Goal: Transaction & Acquisition: Purchase product/service

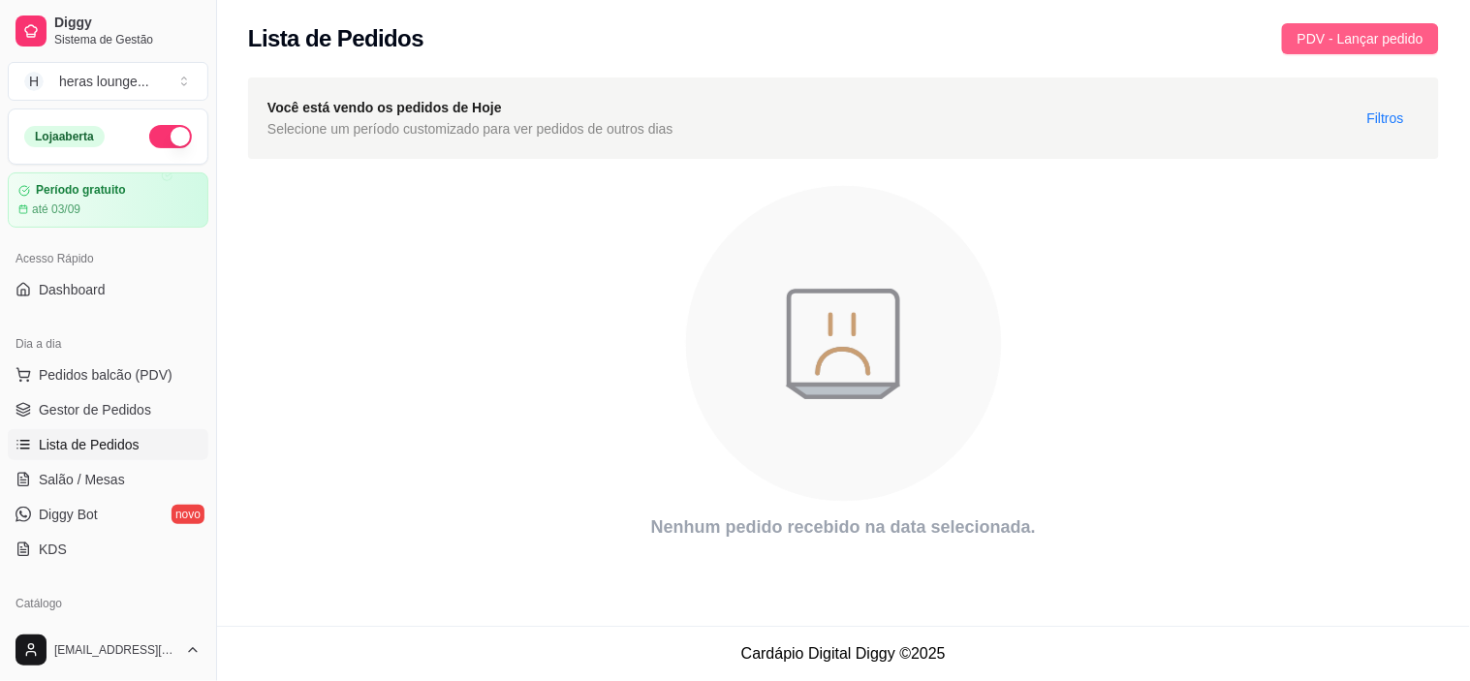
click at [1314, 49] on button "PDV - Lançar pedido" at bounding box center [1360, 38] width 157 height 31
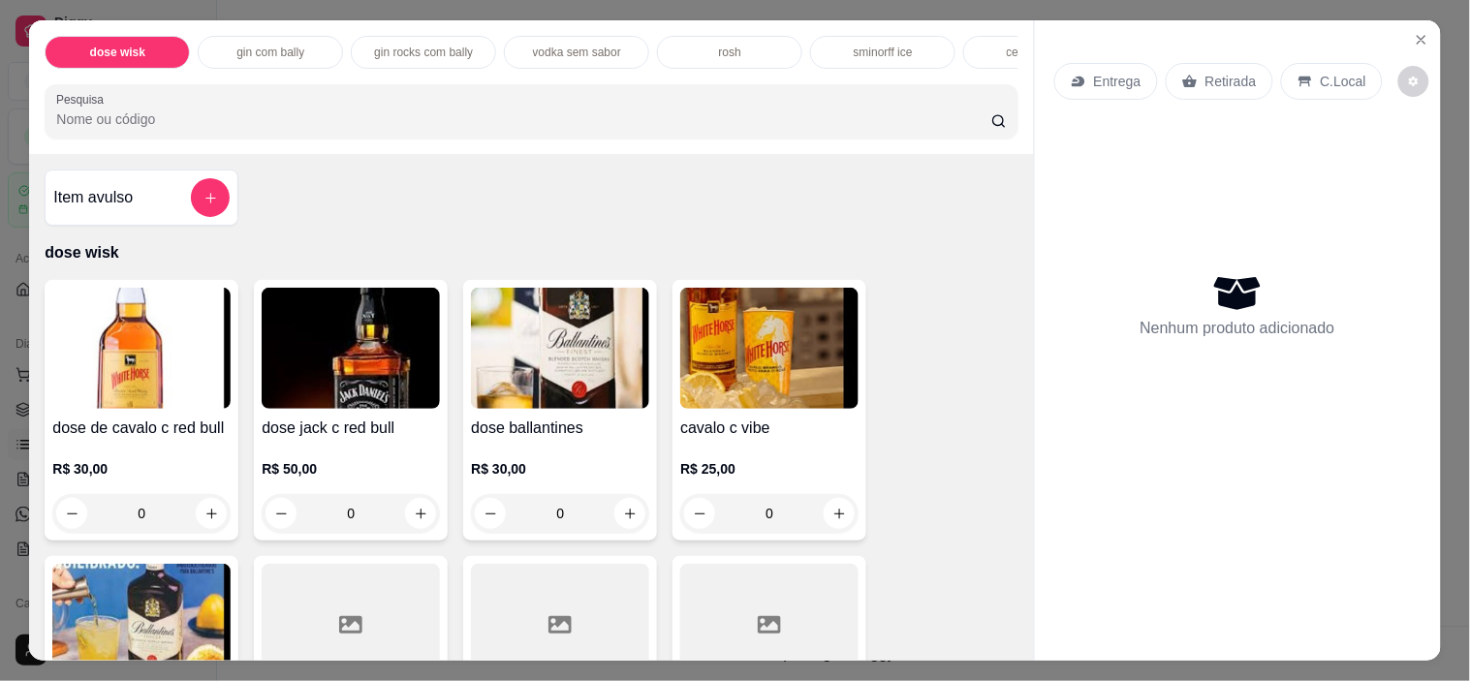
click at [1314, 49] on div "Entrega Retirada C.Local" at bounding box center [1237, 81] width 367 height 68
click at [1306, 70] on div "C.Local" at bounding box center [1332, 81] width 102 height 37
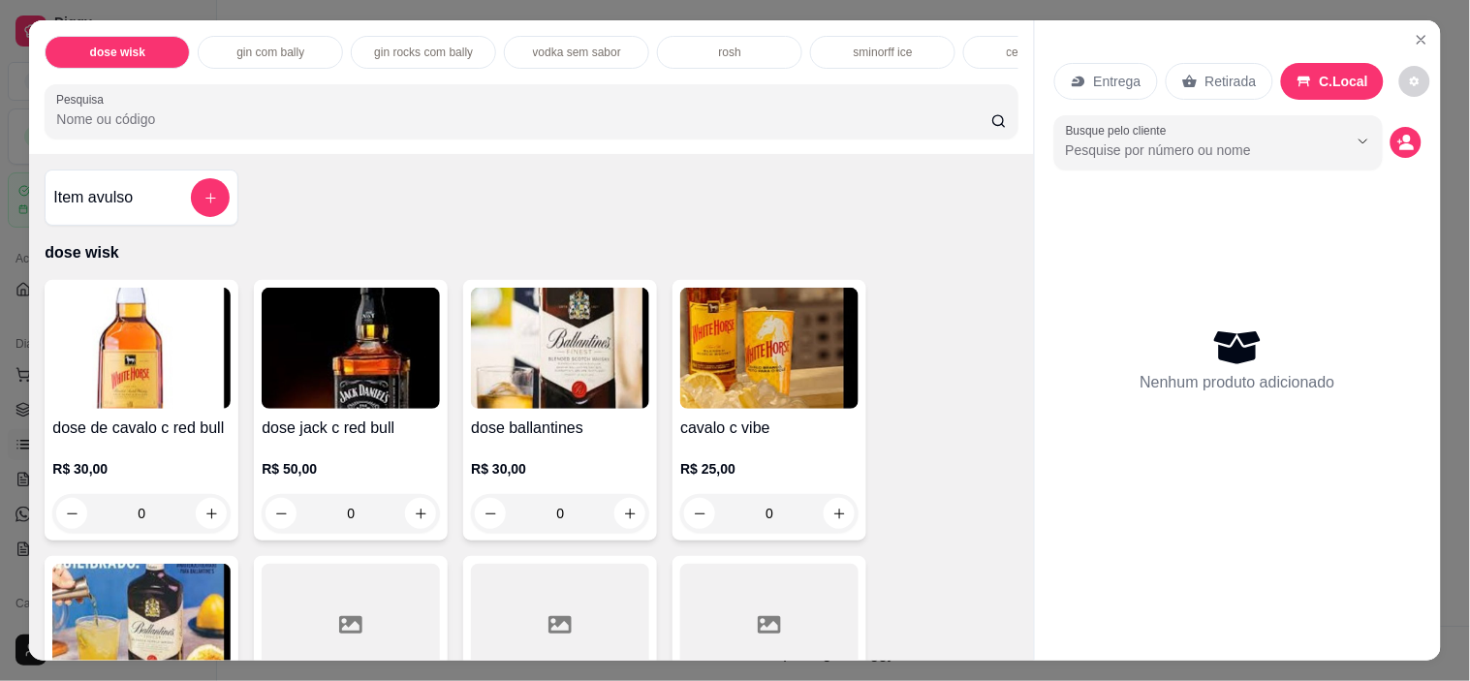
click at [919, 129] on input "Pesquisa" at bounding box center [523, 119] width 935 height 19
click at [878, 129] on input "Pesquisa" at bounding box center [523, 119] width 935 height 19
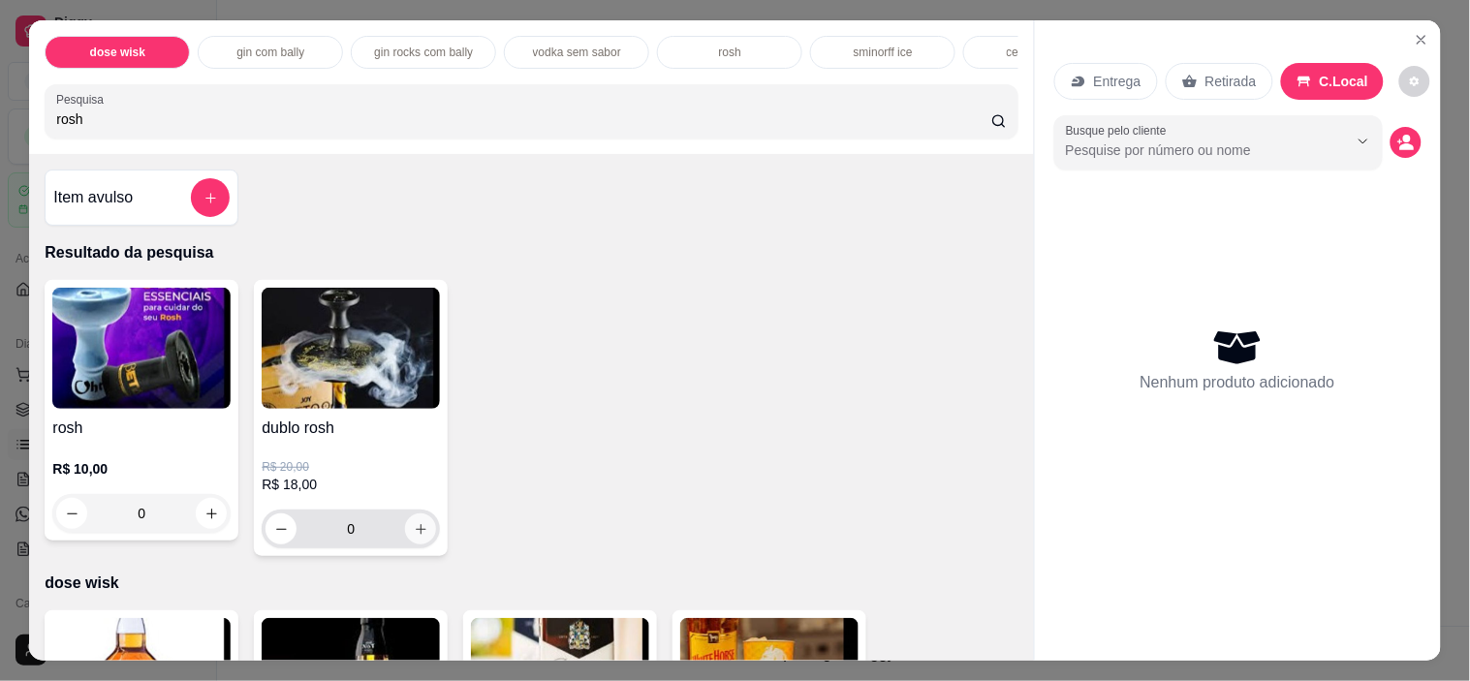
type input "rosh"
click at [414, 537] on icon "increase-product-quantity" at bounding box center [421, 529] width 15 height 15
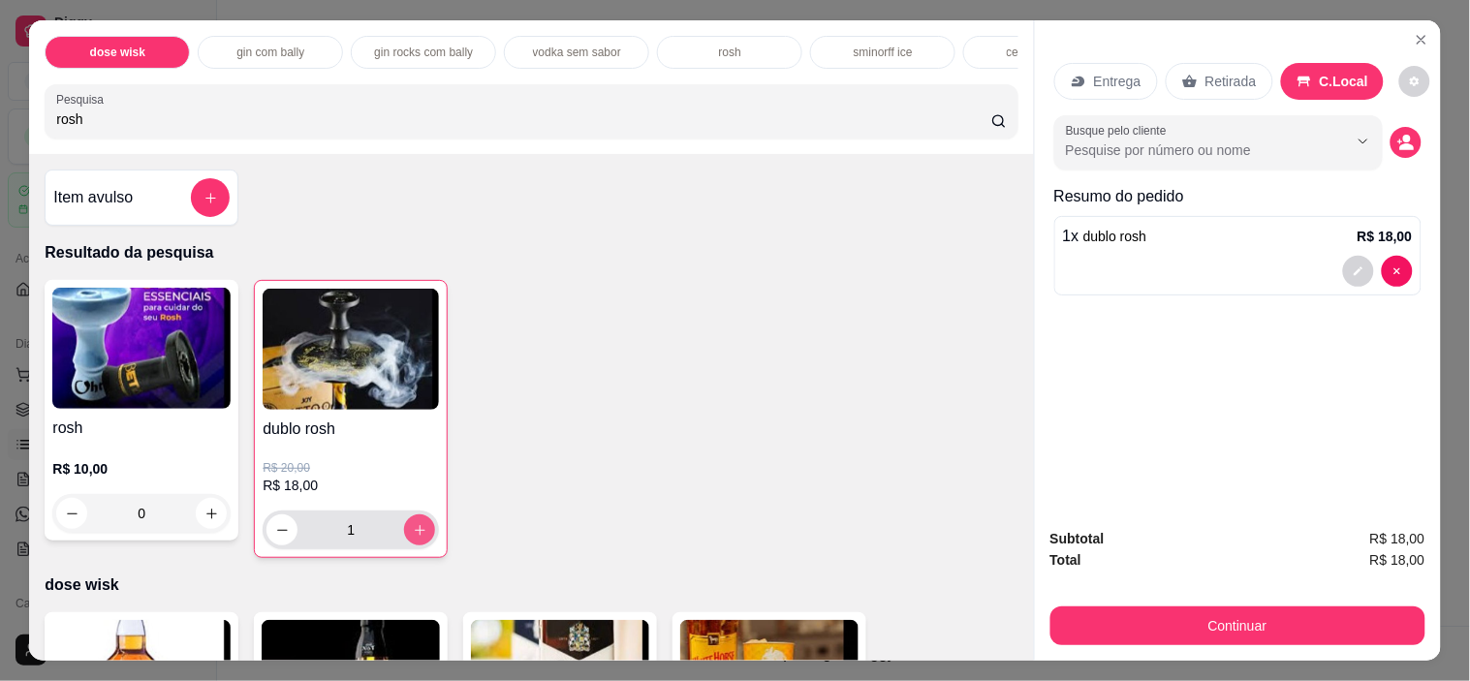
type input "1"
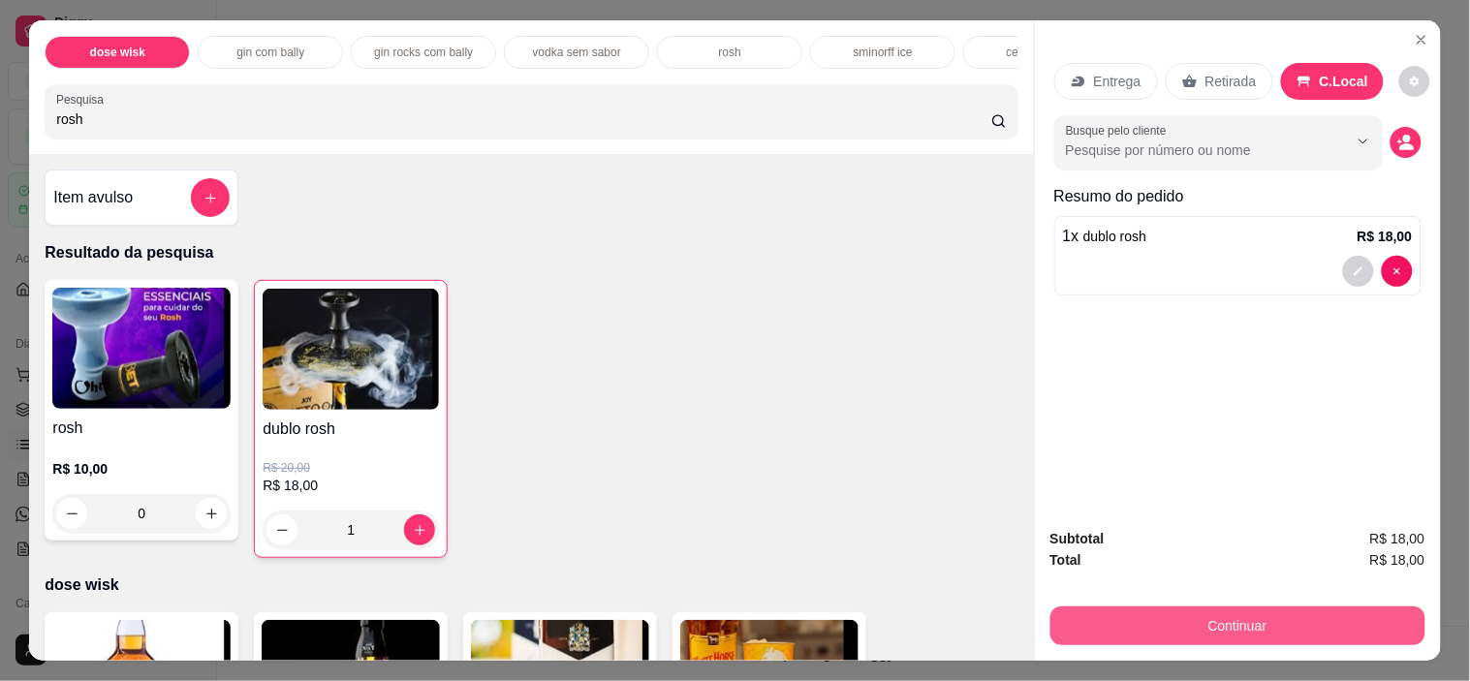
click at [1138, 607] on button "Continuar" at bounding box center [1238, 626] width 375 height 39
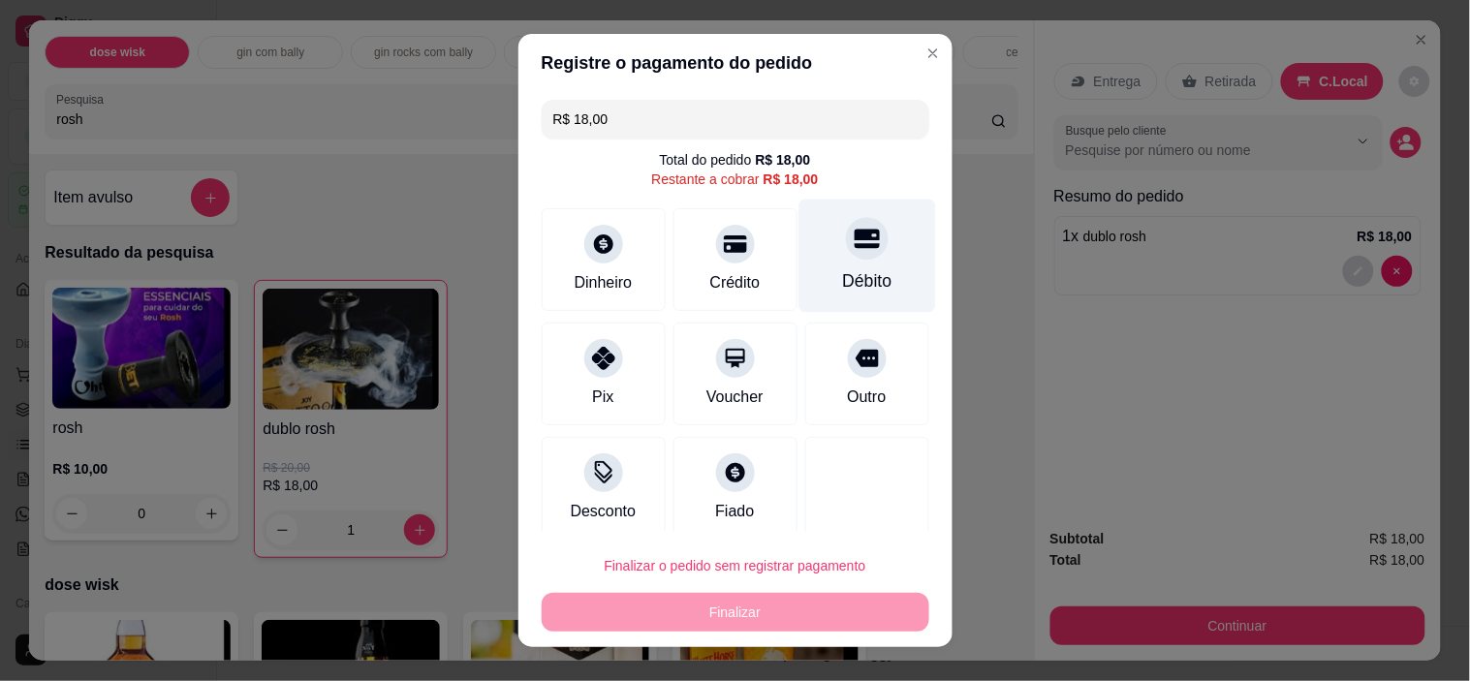
click at [854, 250] on icon at bounding box center [866, 238] width 25 height 25
type input "R$ 0,00"
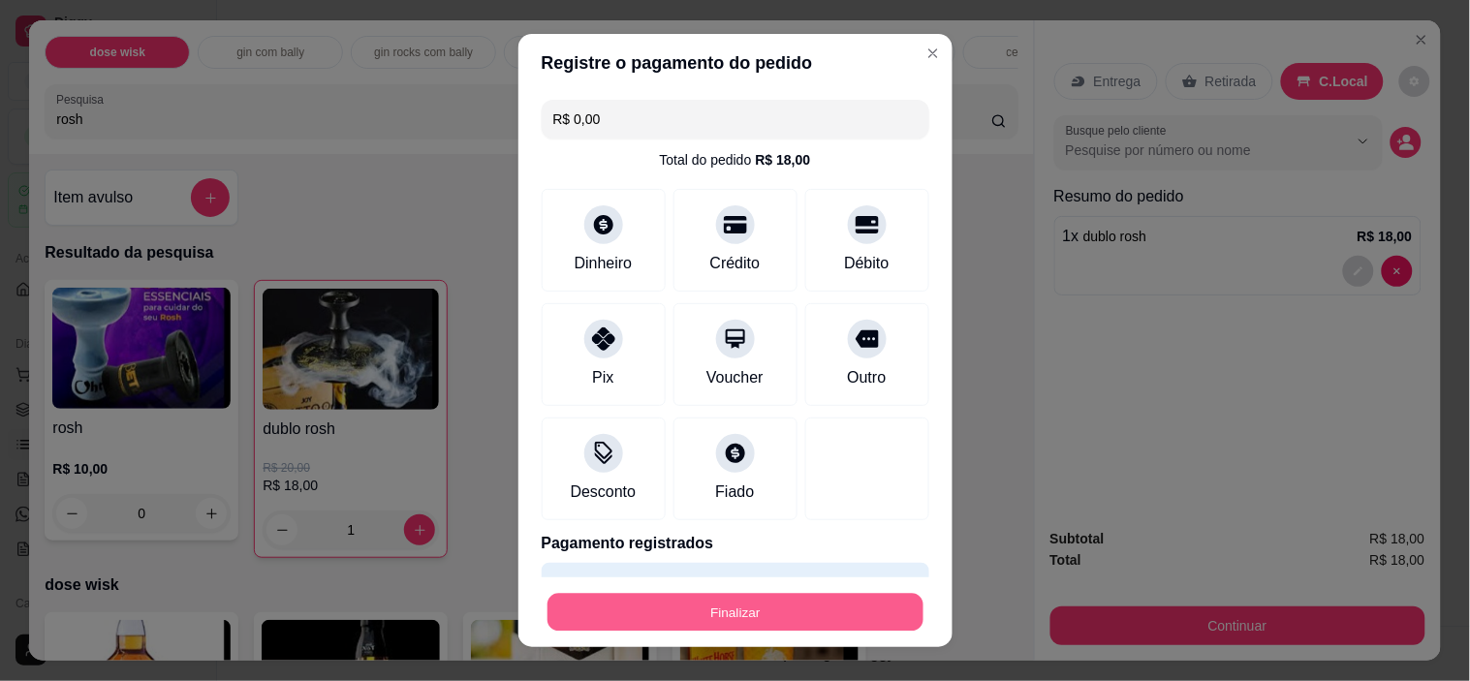
click at [649, 625] on button "Finalizar" at bounding box center [736, 612] width 376 height 38
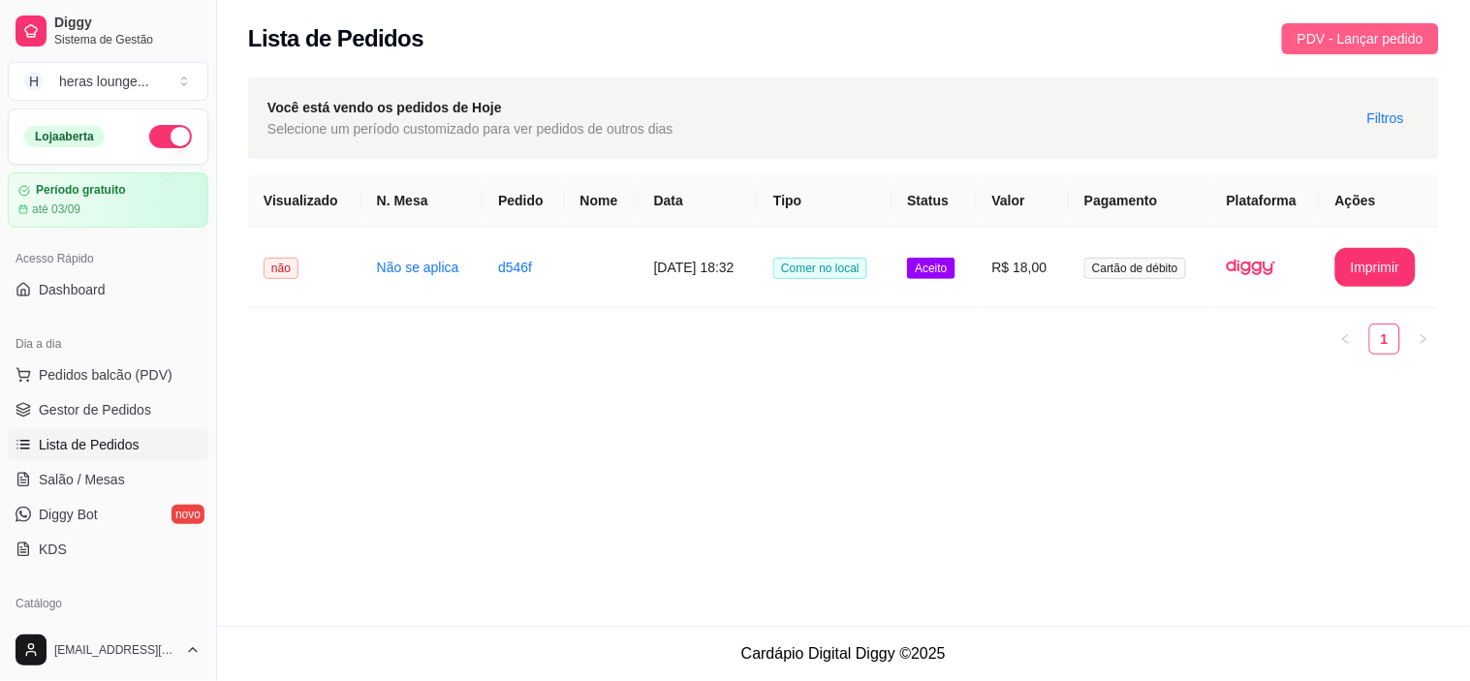
click at [1371, 30] on span "PDV - Lançar pedido" at bounding box center [1361, 38] width 126 height 21
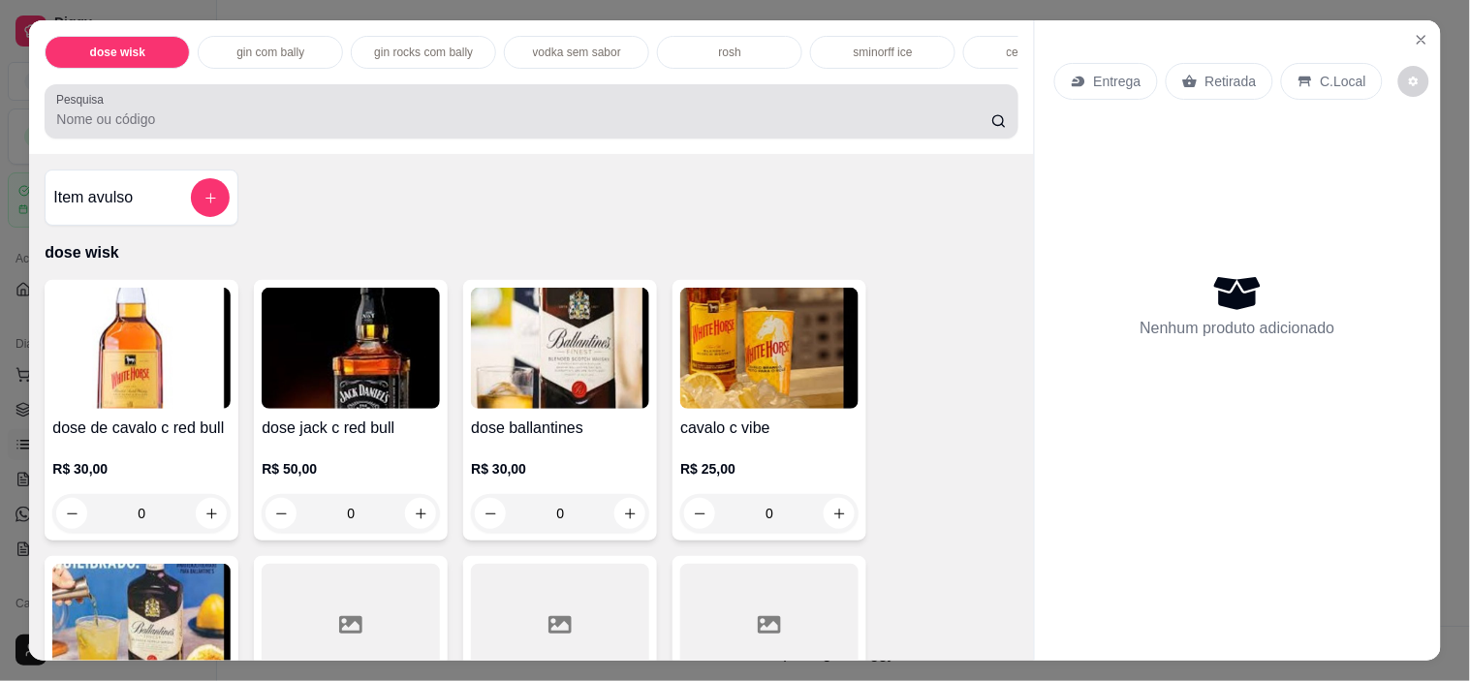
click at [874, 139] on div "Pesquisa" at bounding box center [531, 111] width 973 height 54
click at [867, 112] on div at bounding box center [531, 111] width 950 height 39
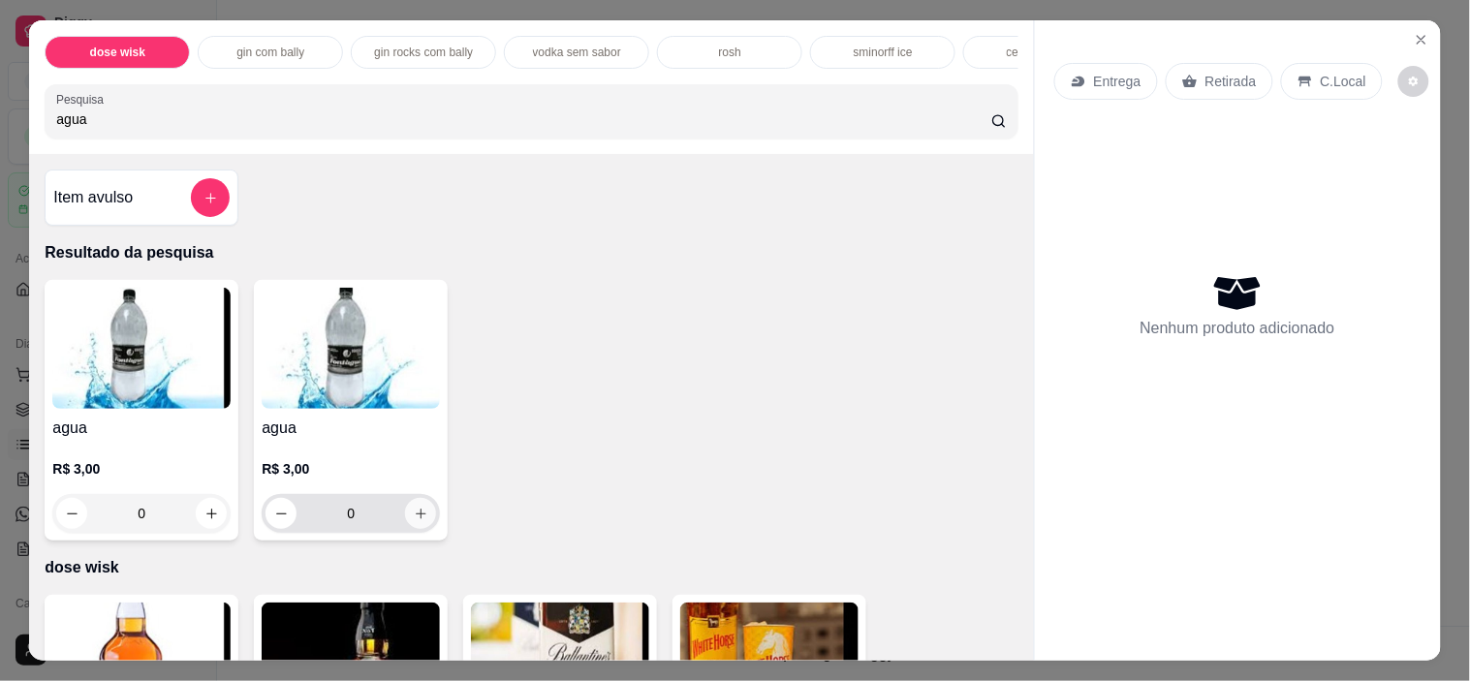
type input "agua"
click at [425, 514] on button "increase-product-quantity" at bounding box center [421, 514] width 30 height 30
type input "1"
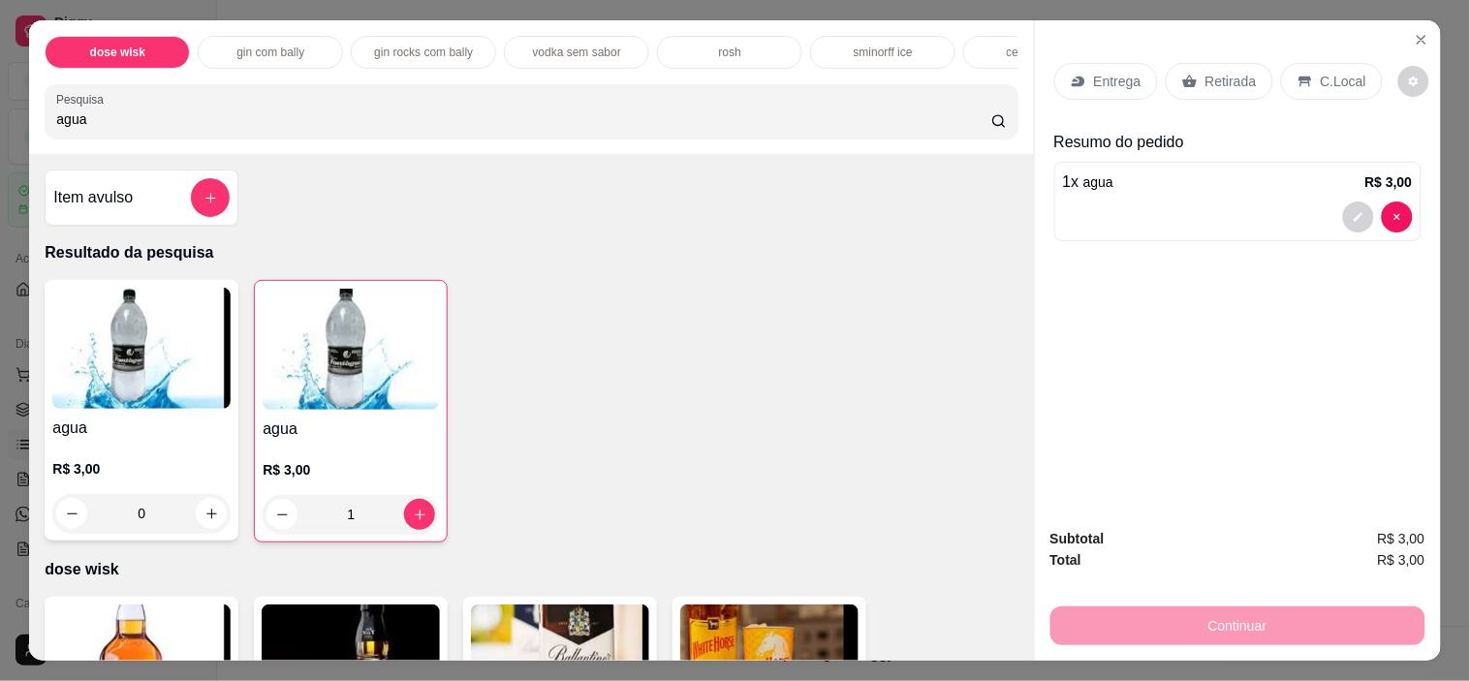
click at [1321, 74] on p "C.Local" at bounding box center [1344, 81] width 46 height 19
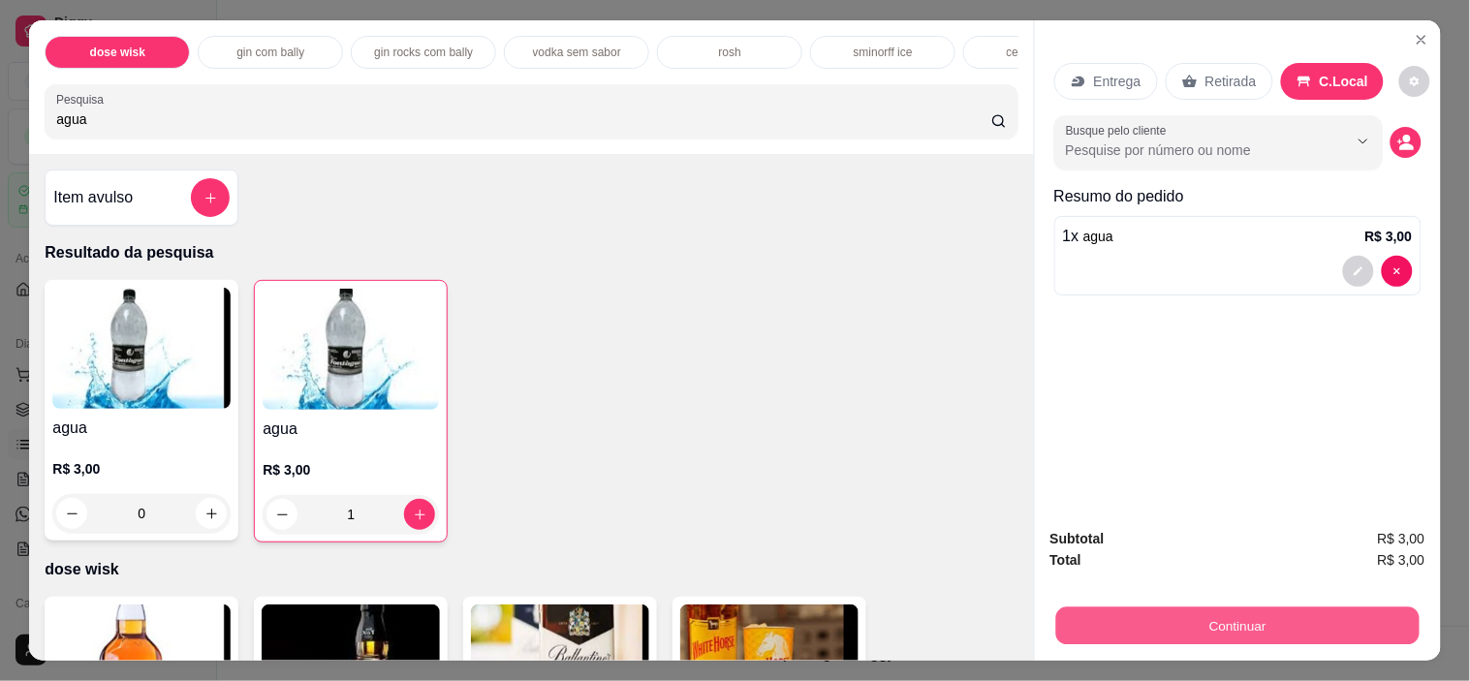
click at [1237, 613] on button "Continuar" at bounding box center [1236, 627] width 363 height 38
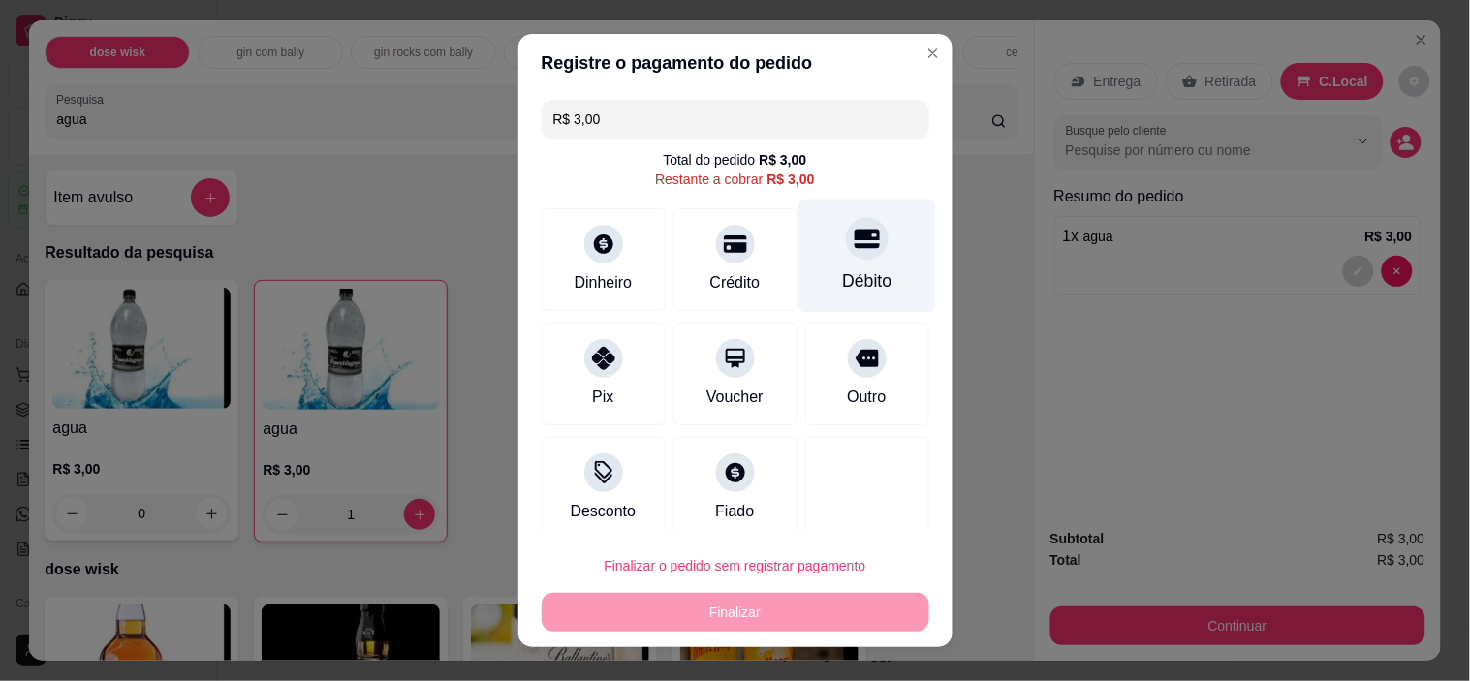
click at [842, 273] on div "Débito" at bounding box center [866, 280] width 49 height 25
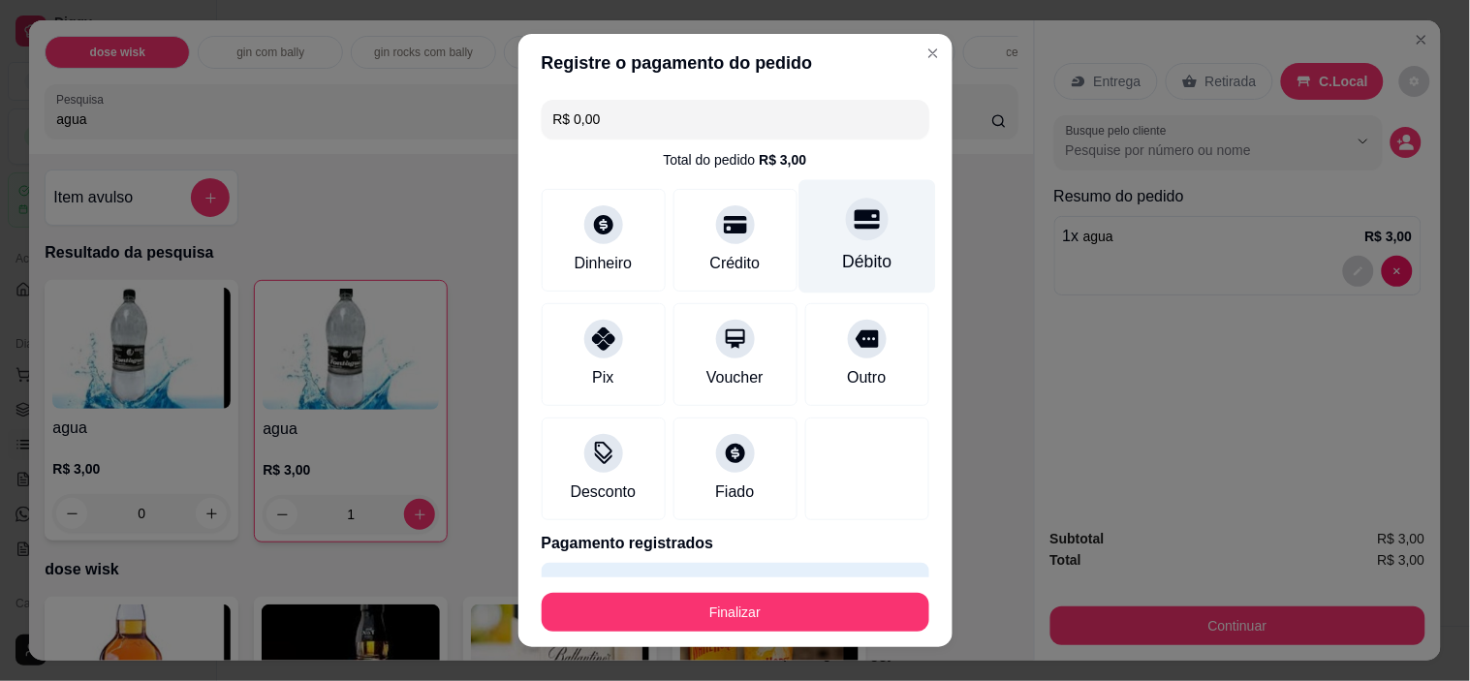
type input "R$ 0,00"
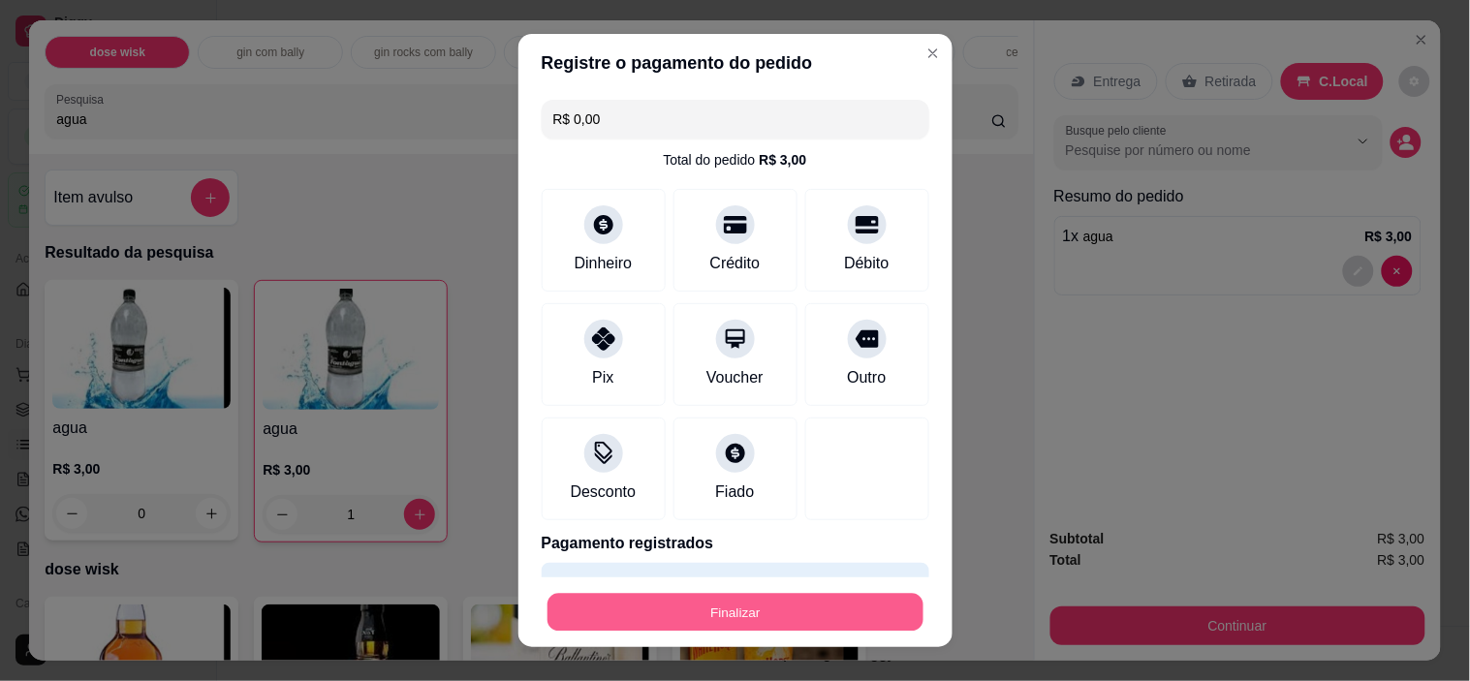
click at [747, 621] on button "Finalizar" at bounding box center [736, 612] width 376 height 38
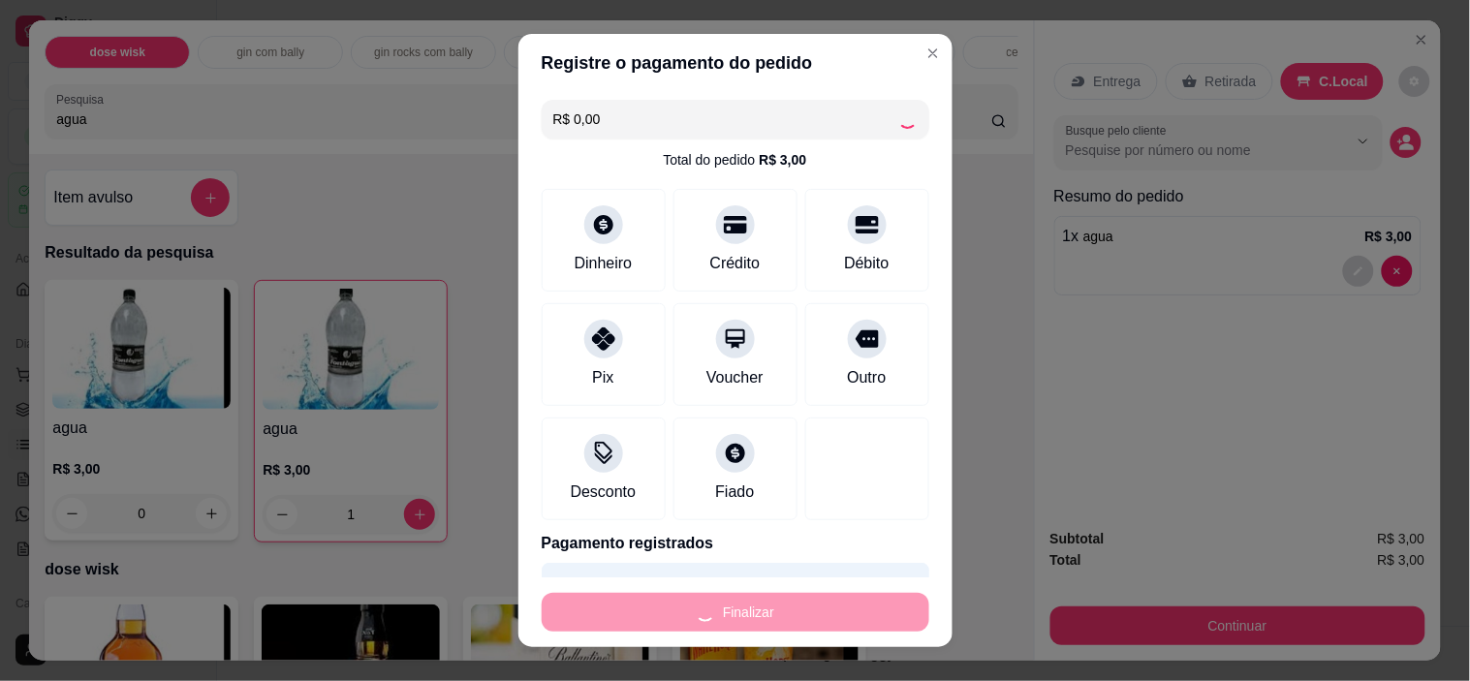
type input "0"
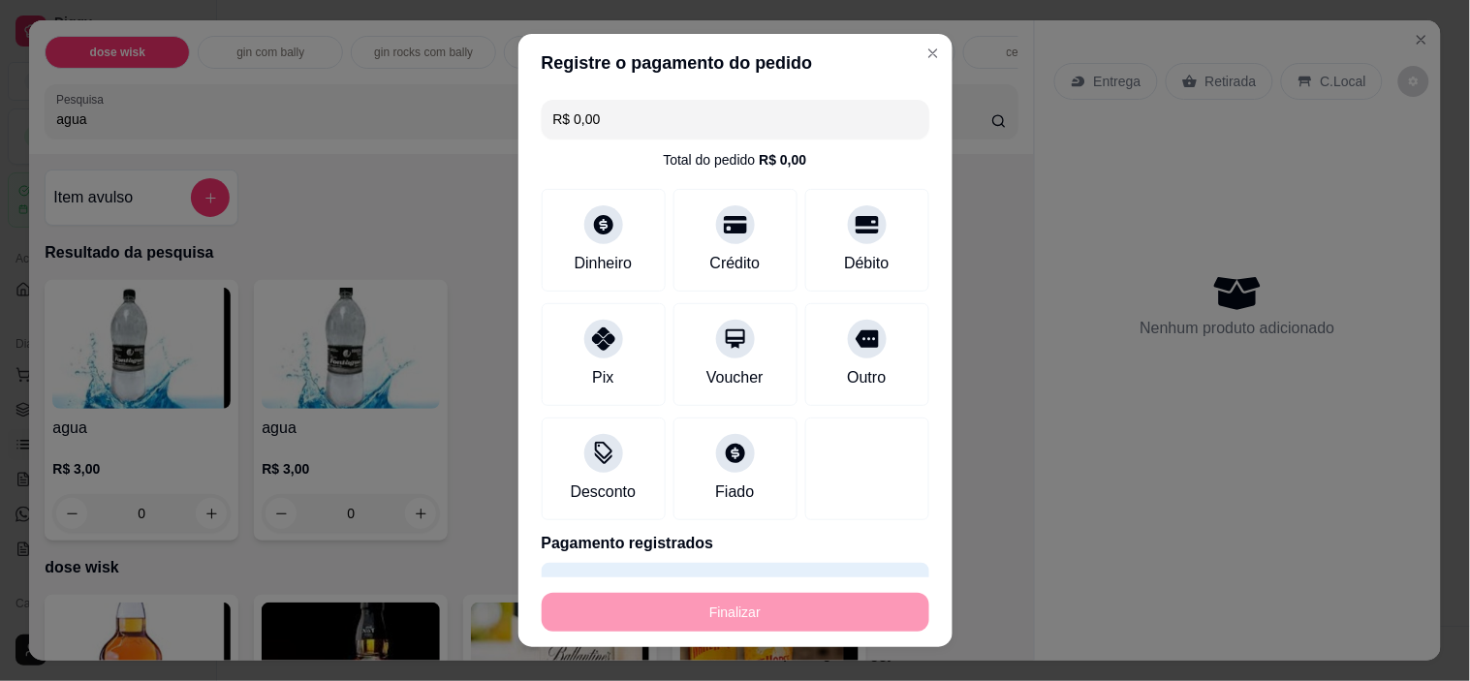
type input "-R$ 3,00"
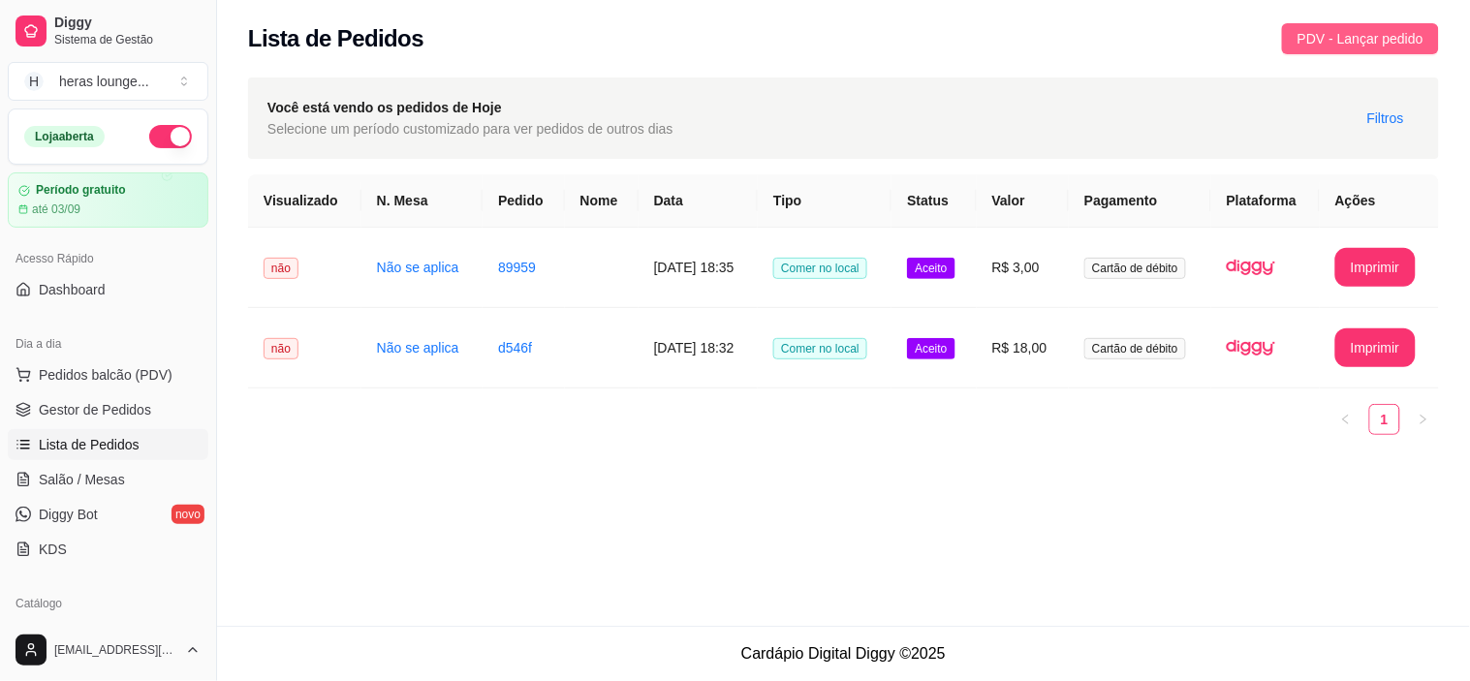
click at [1349, 41] on span "PDV - Lançar pedido" at bounding box center [1361, 38] width 126 height 21
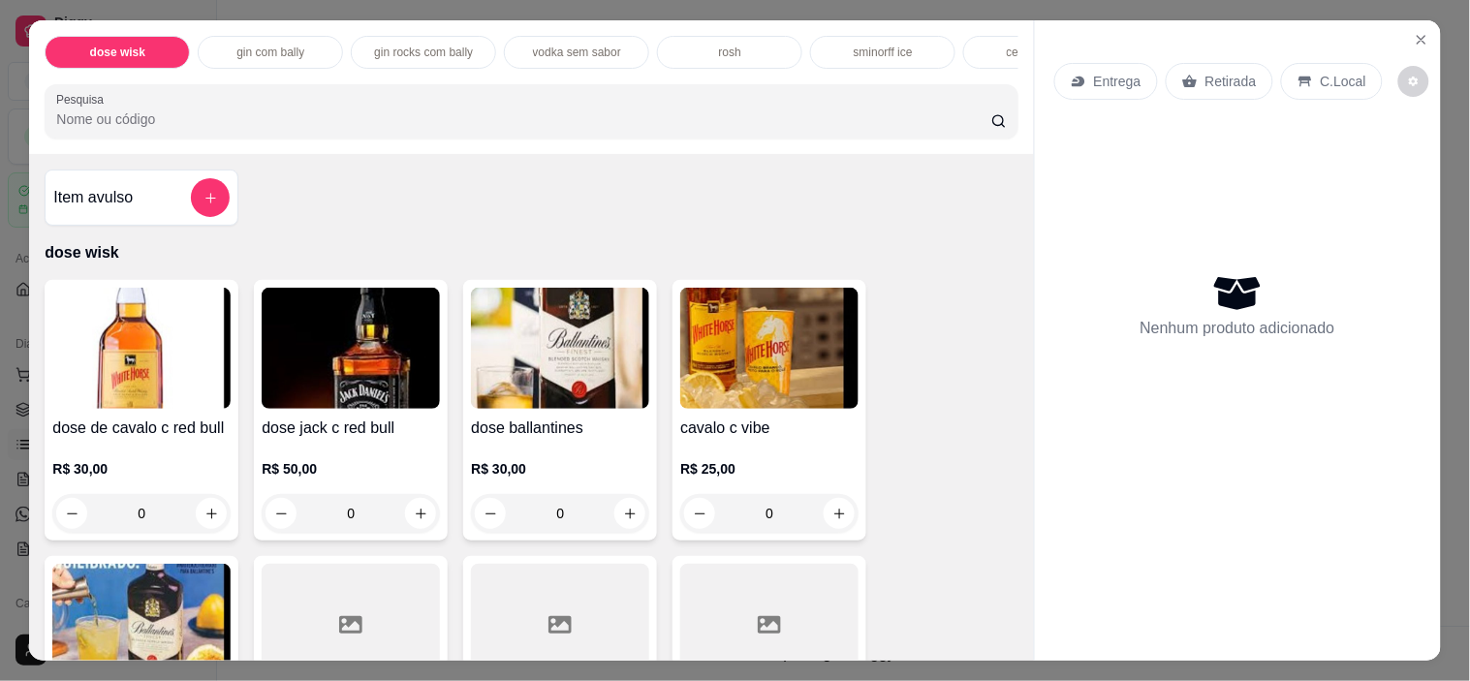
click at [1333, 80] on p "C.Local" at bounding box center [1344, 81] width 46 height 19
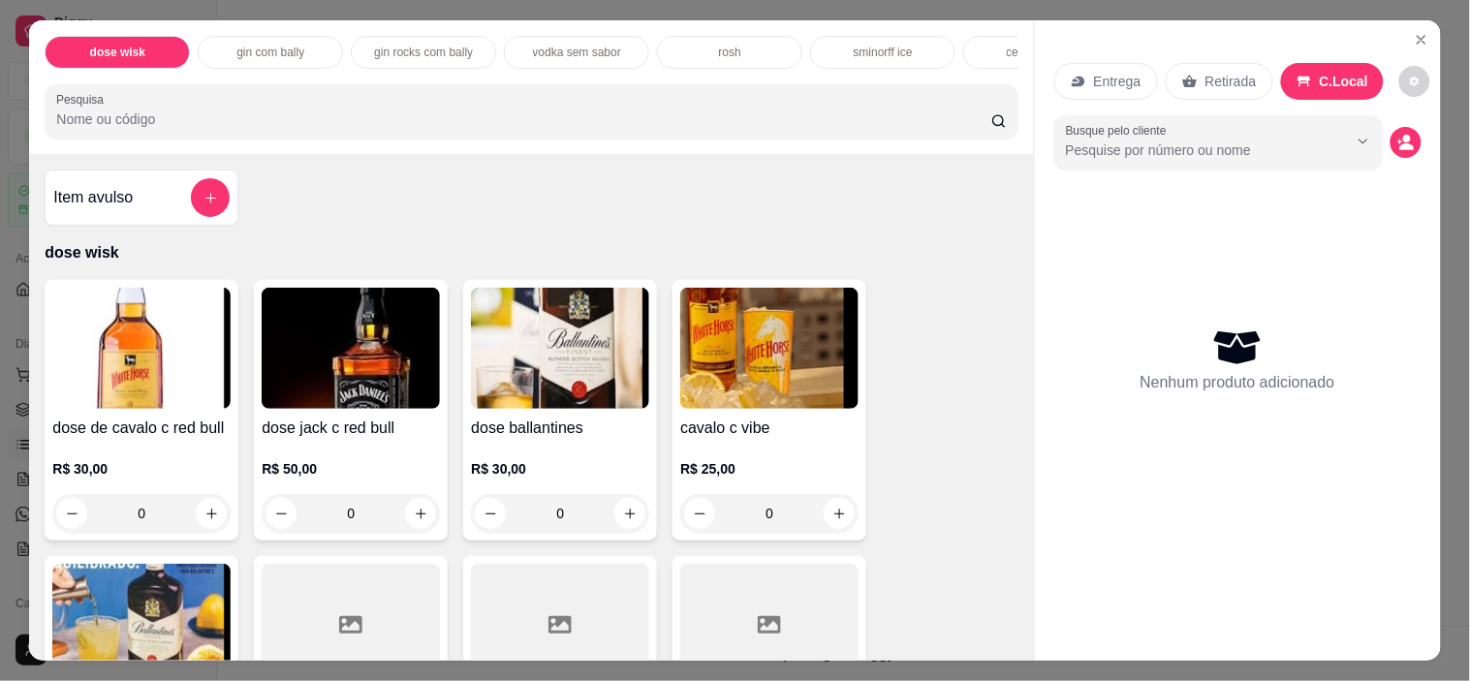
click at [810, 117] on input "Pesquisa" at bounding box center [523, 119] width 935 height 19
click at [798, 122] on input "Pesquisa" at bounding box center [523, 119] width 935 height 19
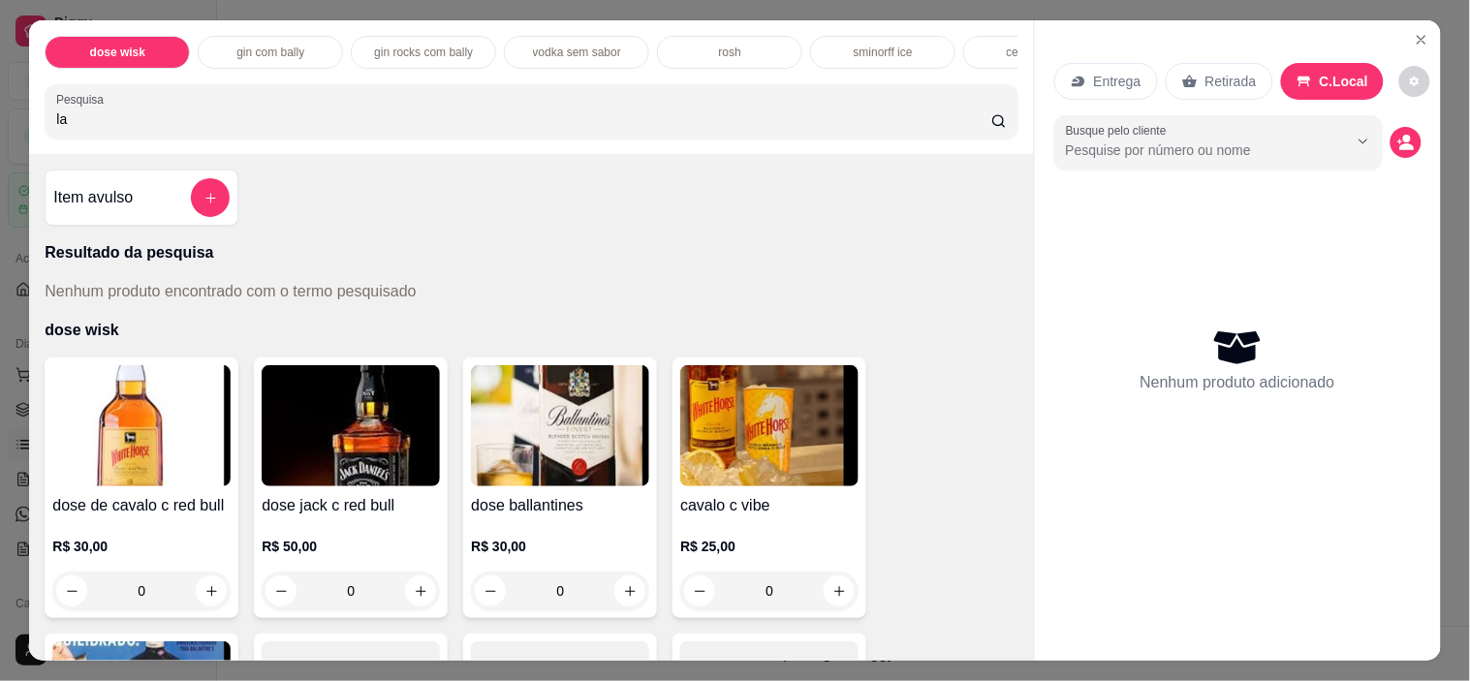
type input "l"
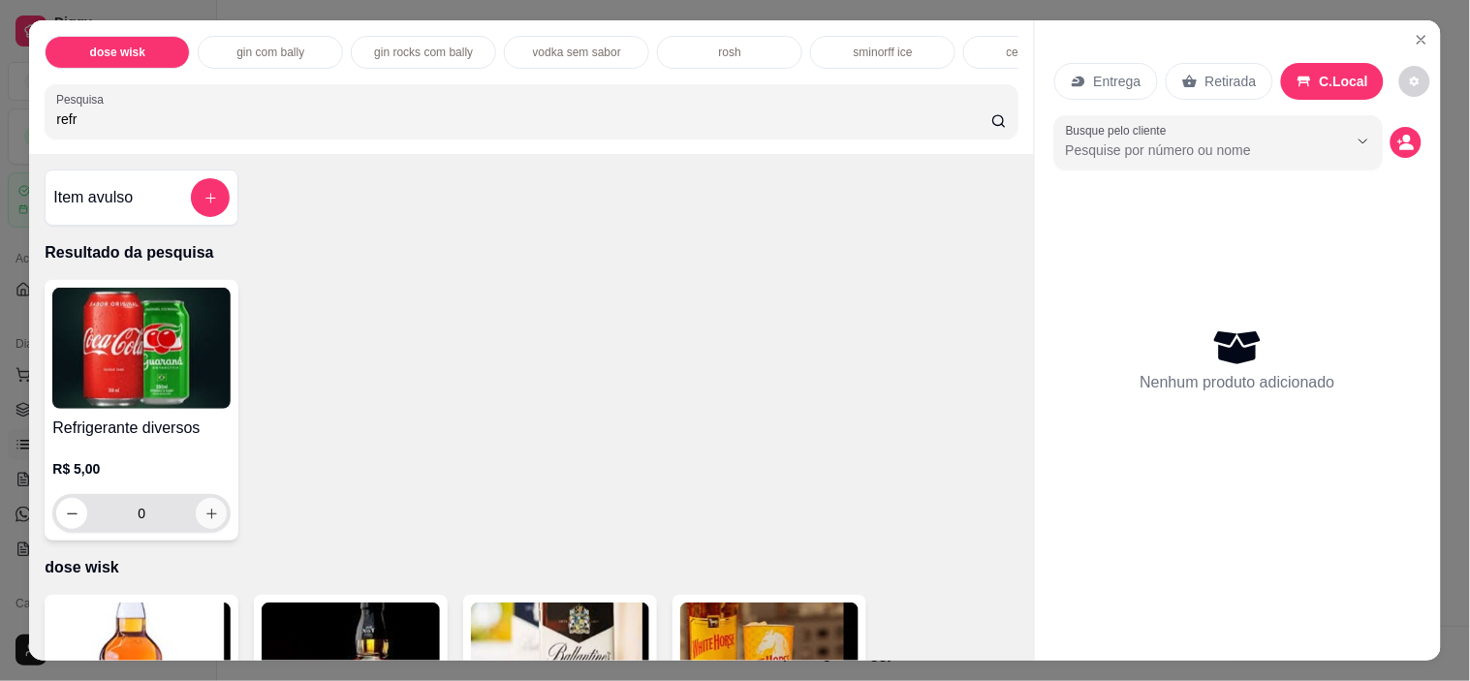
type input "refr"
click at [202, 508] on button "increase-product-quantity" at bounding box center [212, 514] width 30 height 30
type input "1"
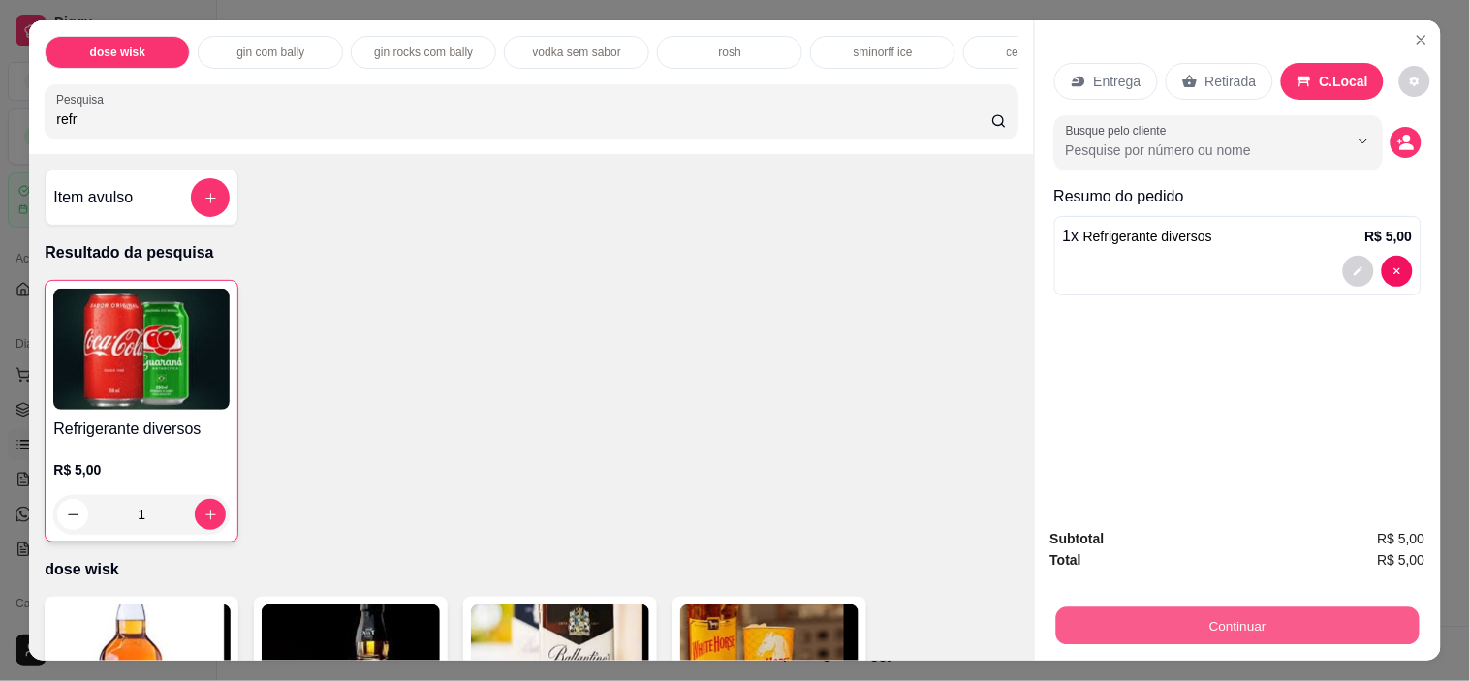
click at [1166, 617] on button "Continuar" at bounding box center [1236, 627] width 363 height 38
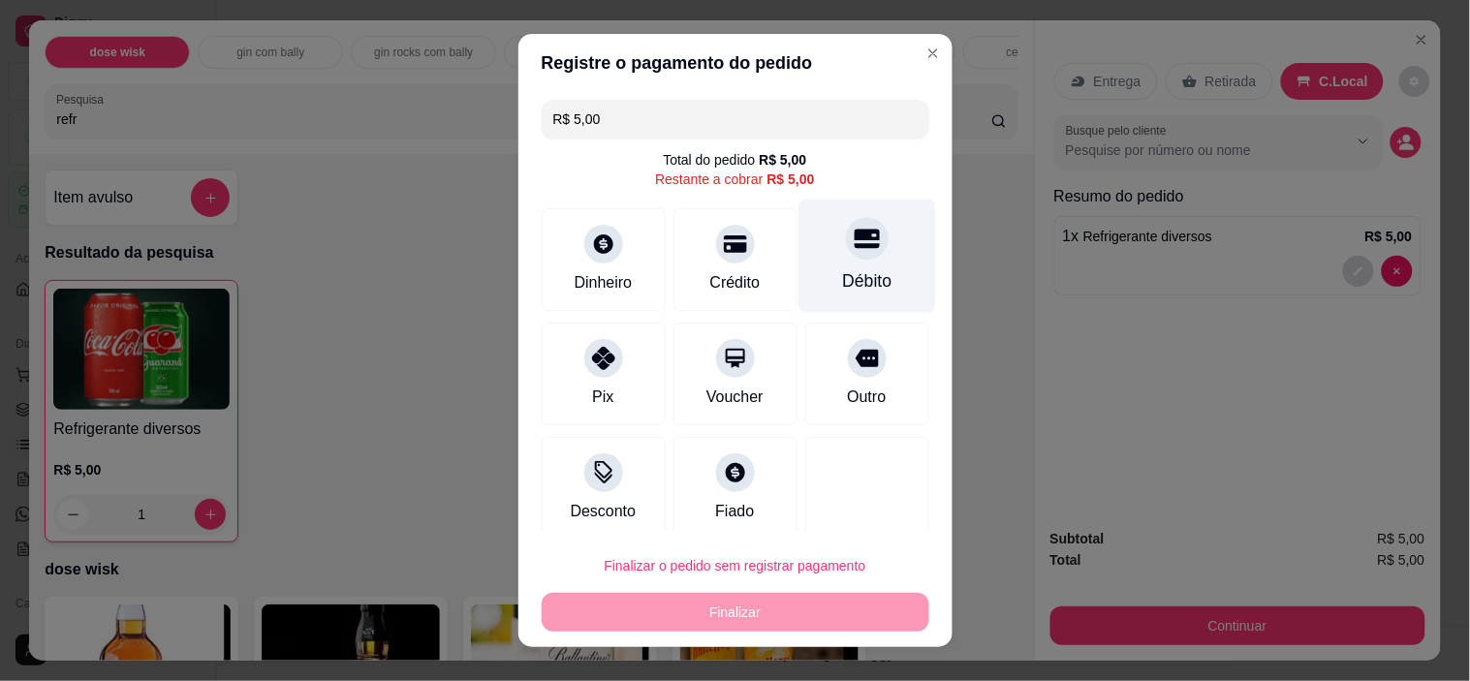
click at [846, 248] on div at bounding box center [867, 239] width 43 height 43
type input "R$ 0,00"
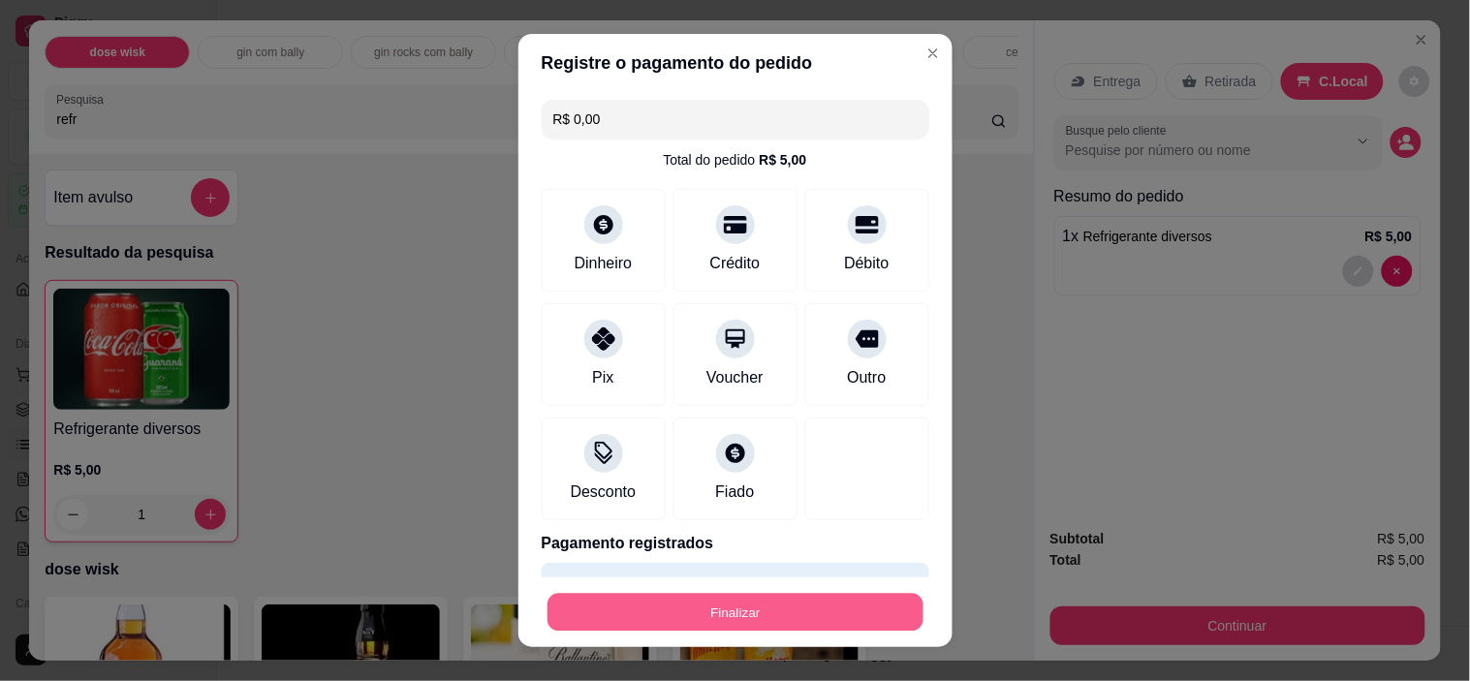
click at [847, 609] on button "Finalizar" at bounding box center [736, 612] width 376 height 38
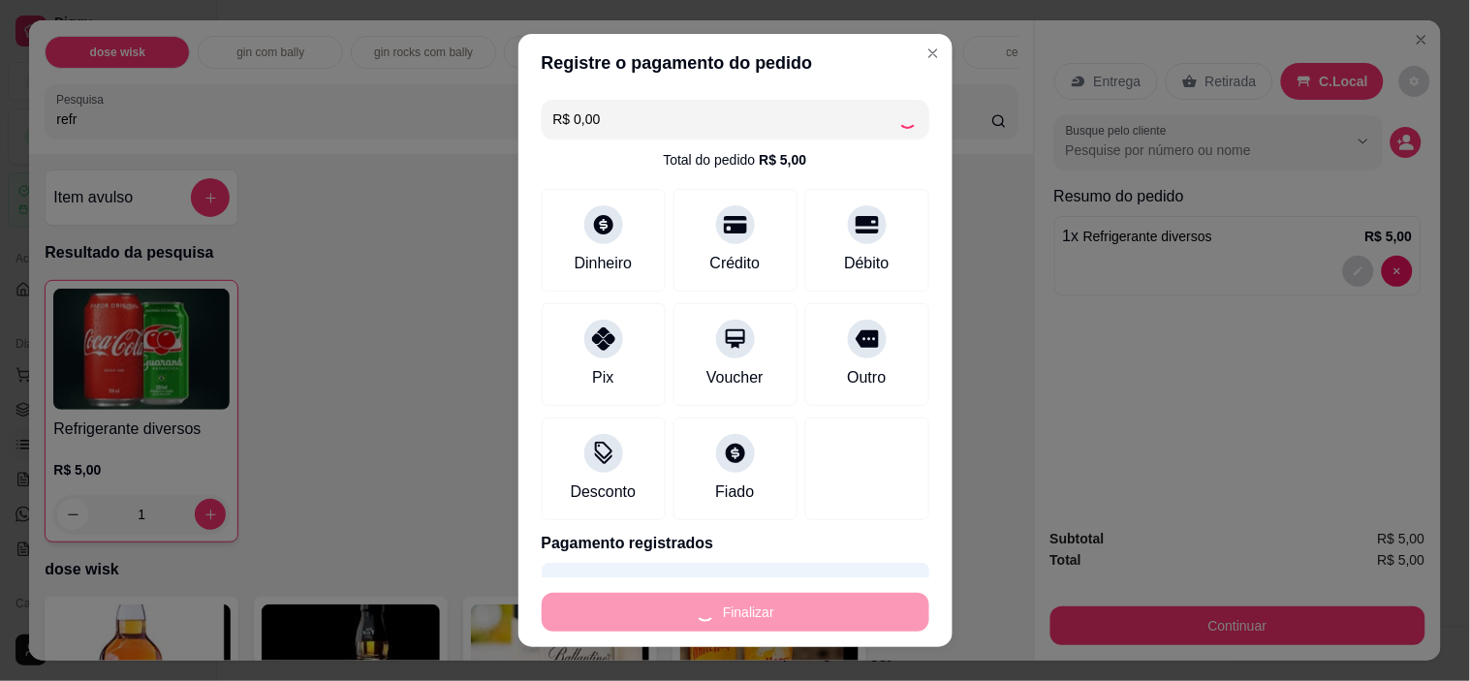
type input "0"
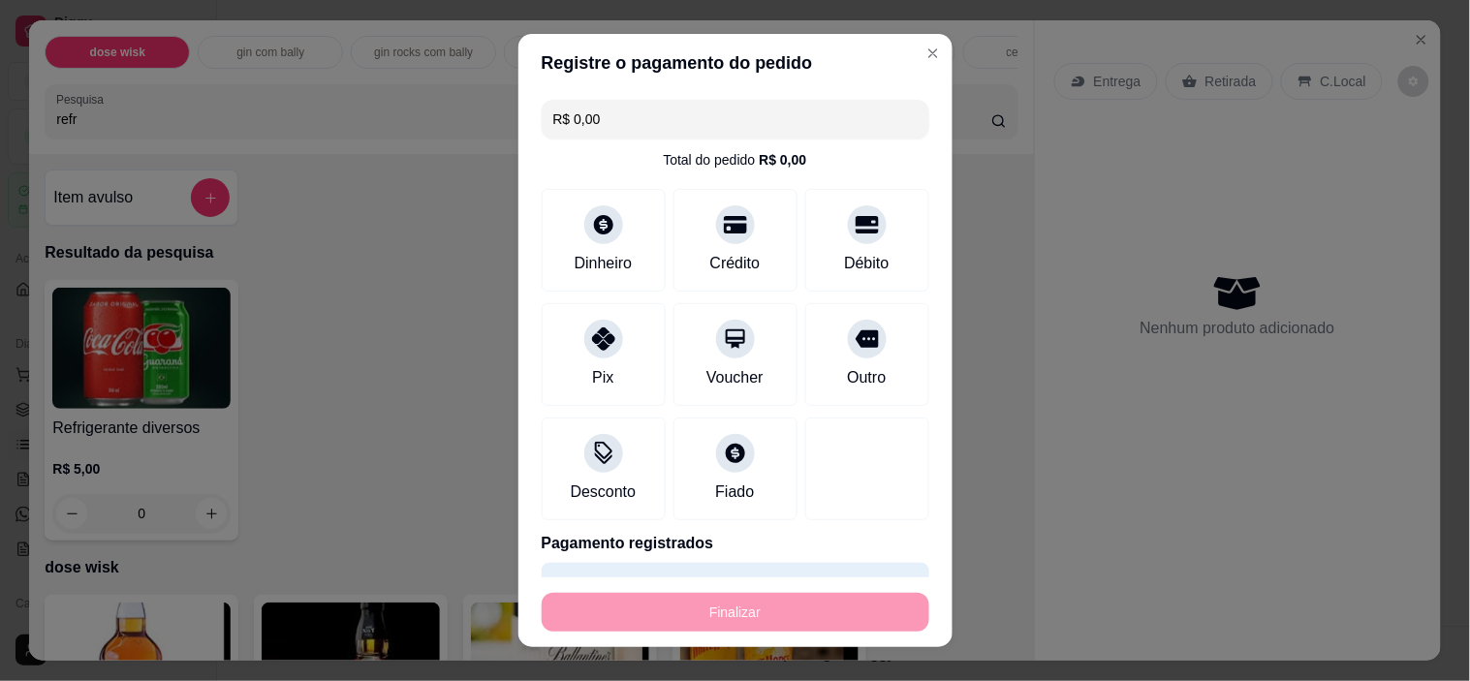
type input "-R$ 5,00"
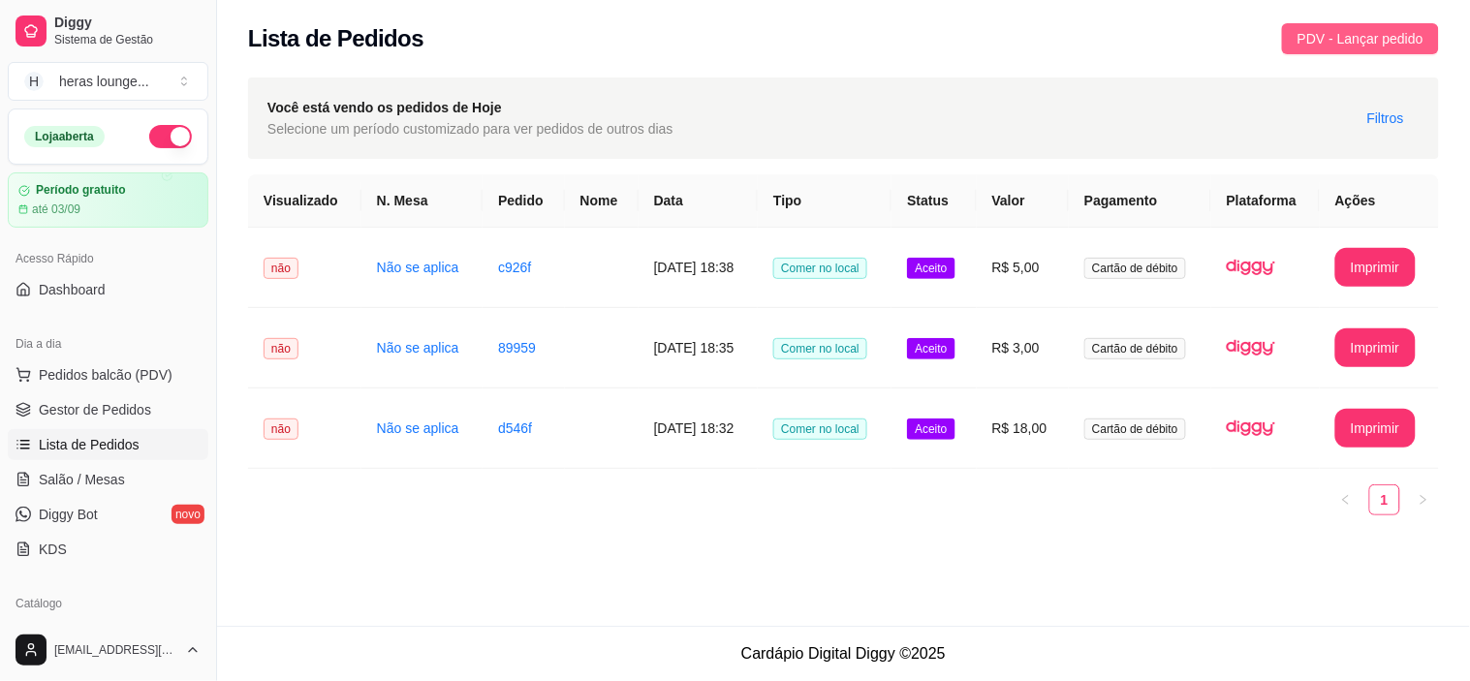
click at [1325, 43] on span "PDV - Lançar pedido" at bounding box center [1361, 38] width 126 height 21
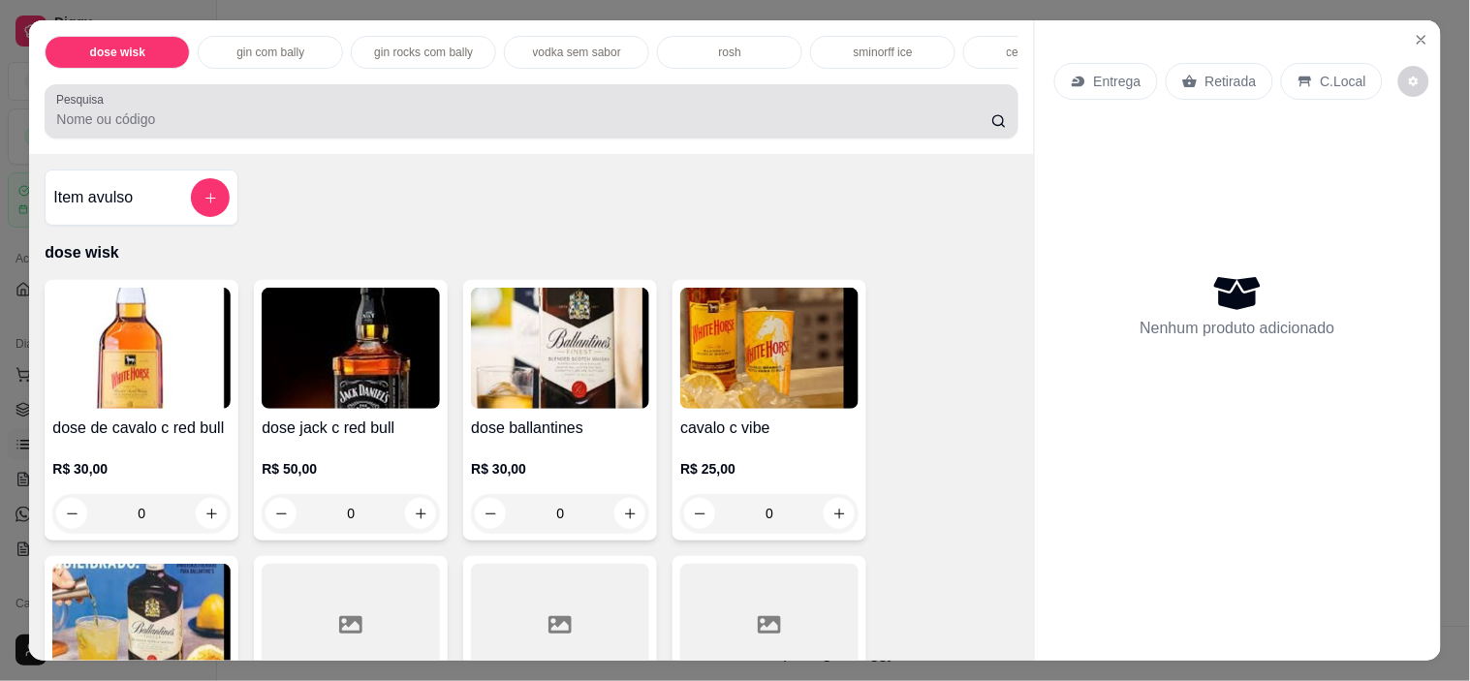
click at [887, 107] on div at bounding box center [531, 111] width 950 height 39
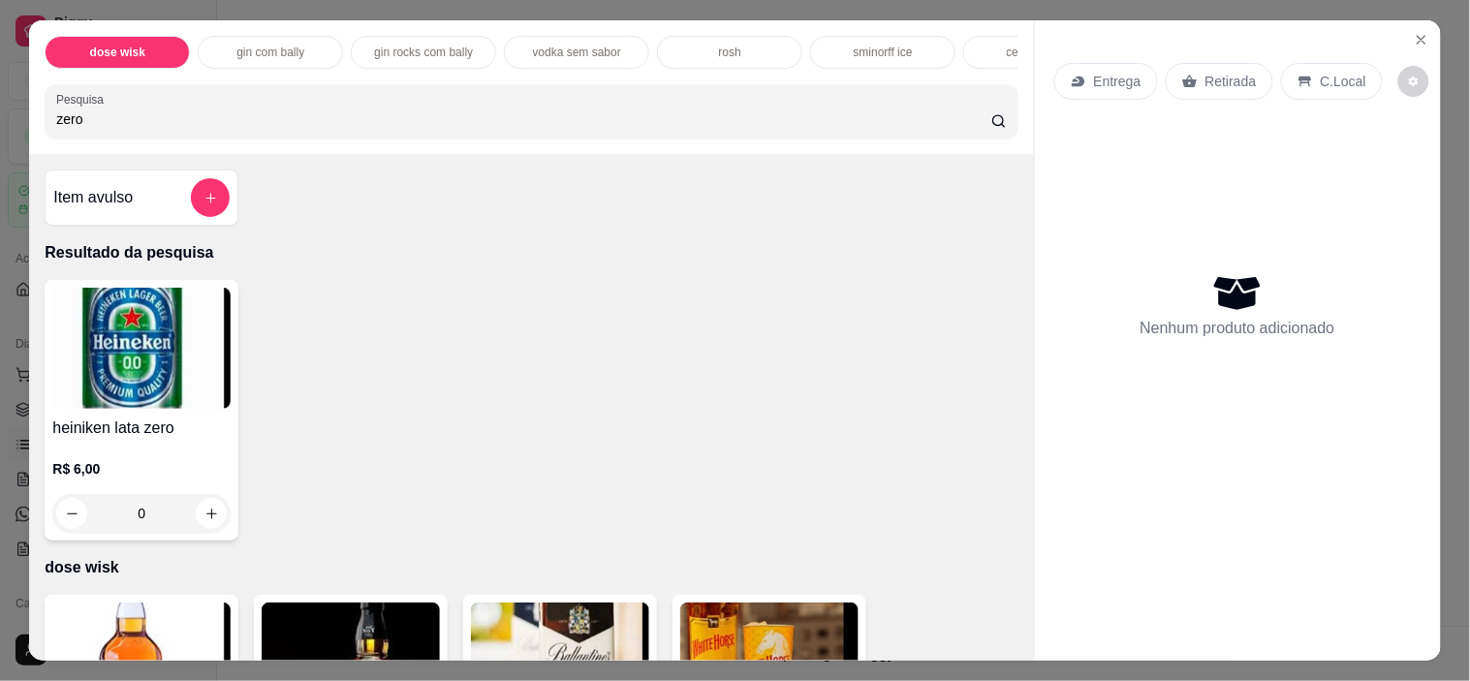
type input "zero"
